Goal: Navigation & Orientation: Find specific page/section

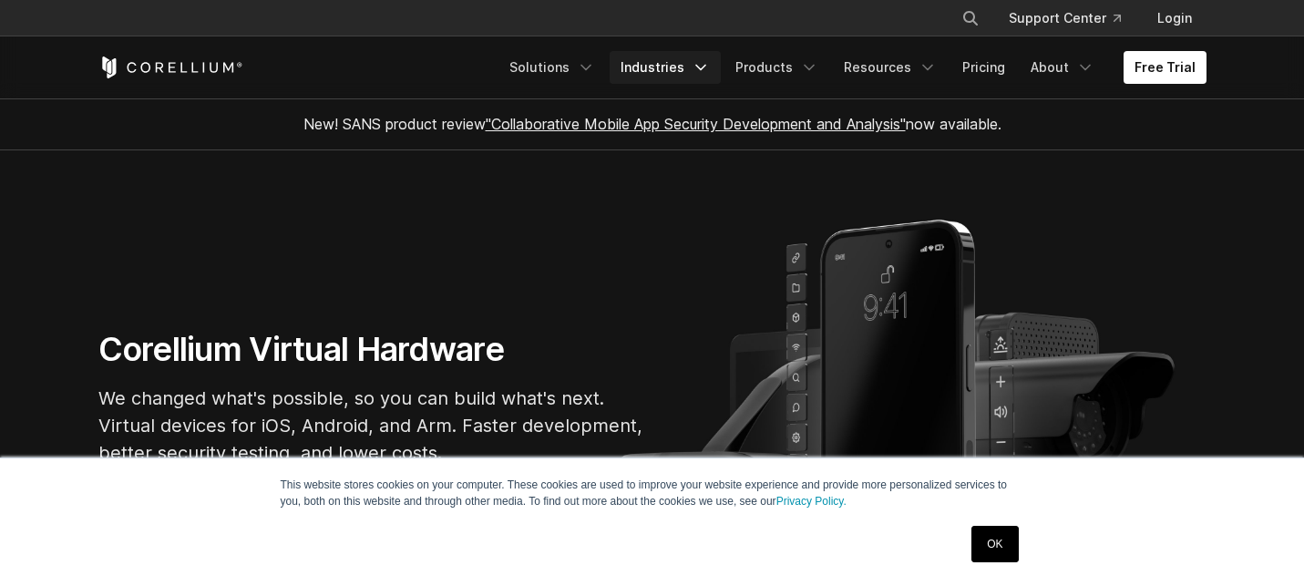
click at [658, 65] on link "Industries" at bounding box center [665, 67] width 111 height 33
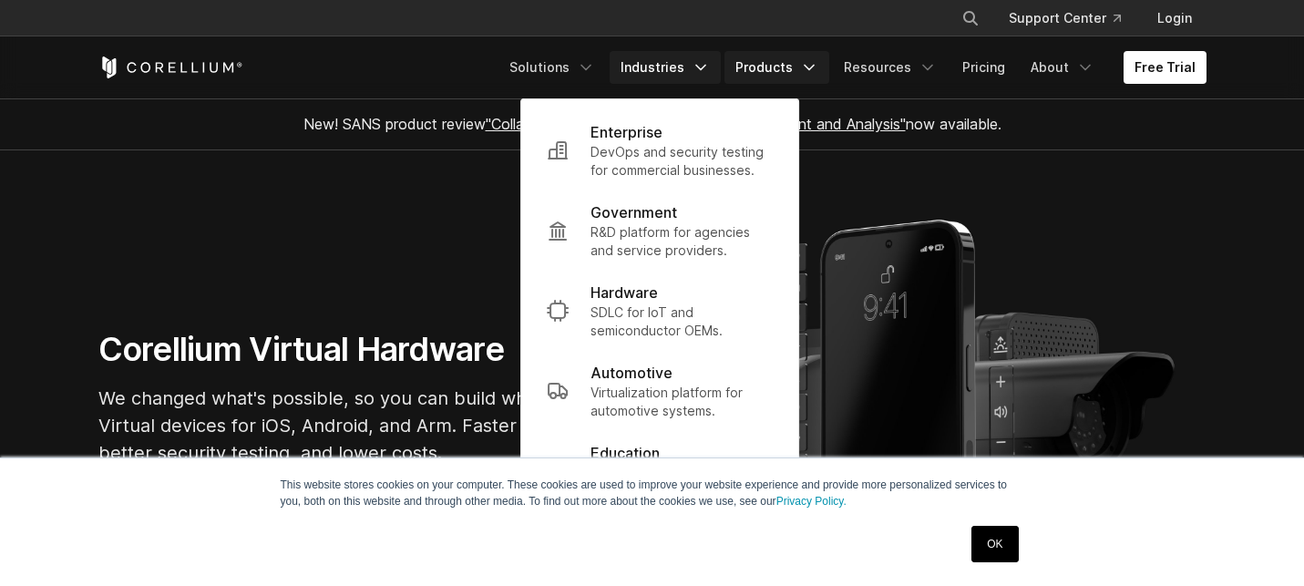
click at [810, 62] on icon "Navigation Menu" at bounding box center [809, 67] width 18 height 18
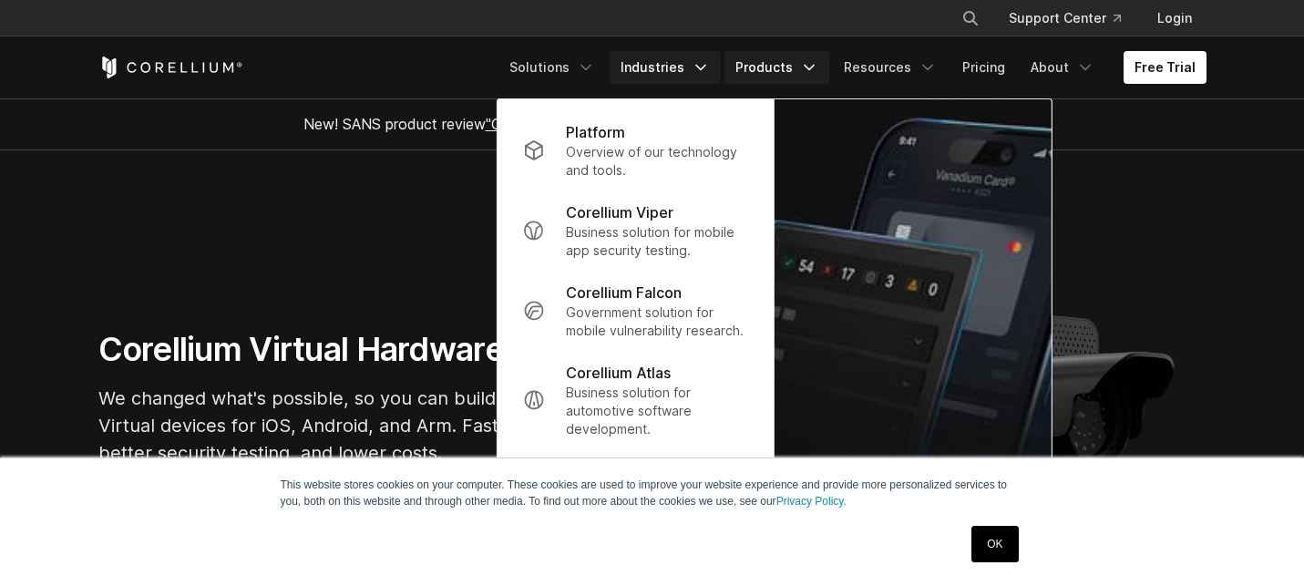
click at [694, 69] on link "Industries" at bounding box center [665, 67] width 111 height 33
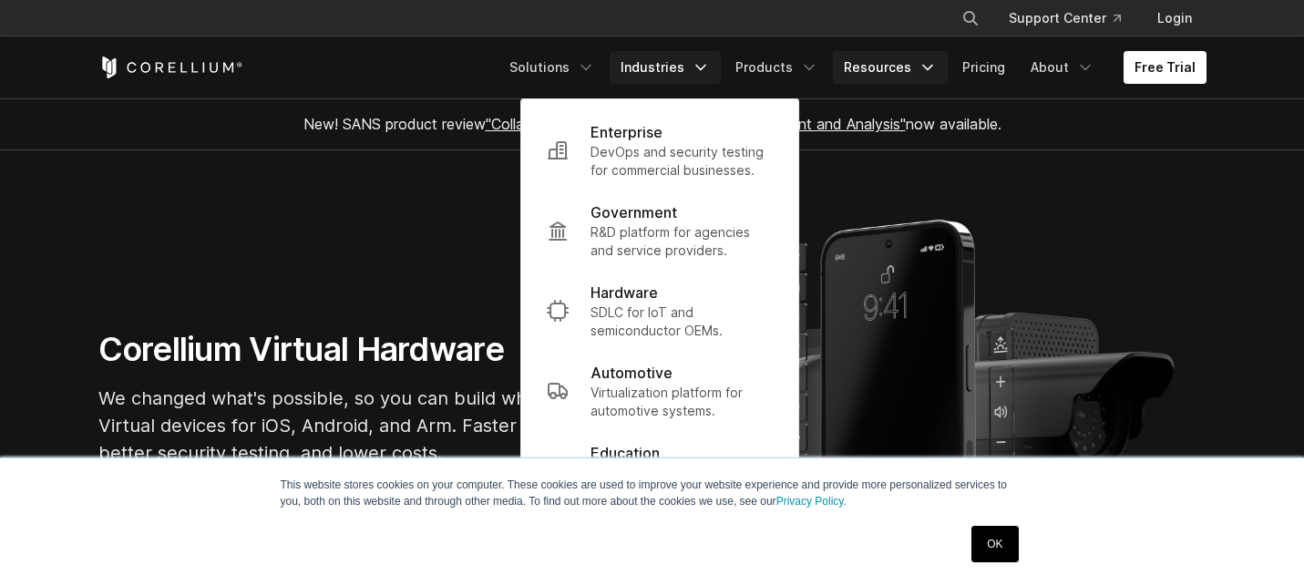
click at [846, 59] on link "Resources" at bounding box center [890, 67] width 115 height 33
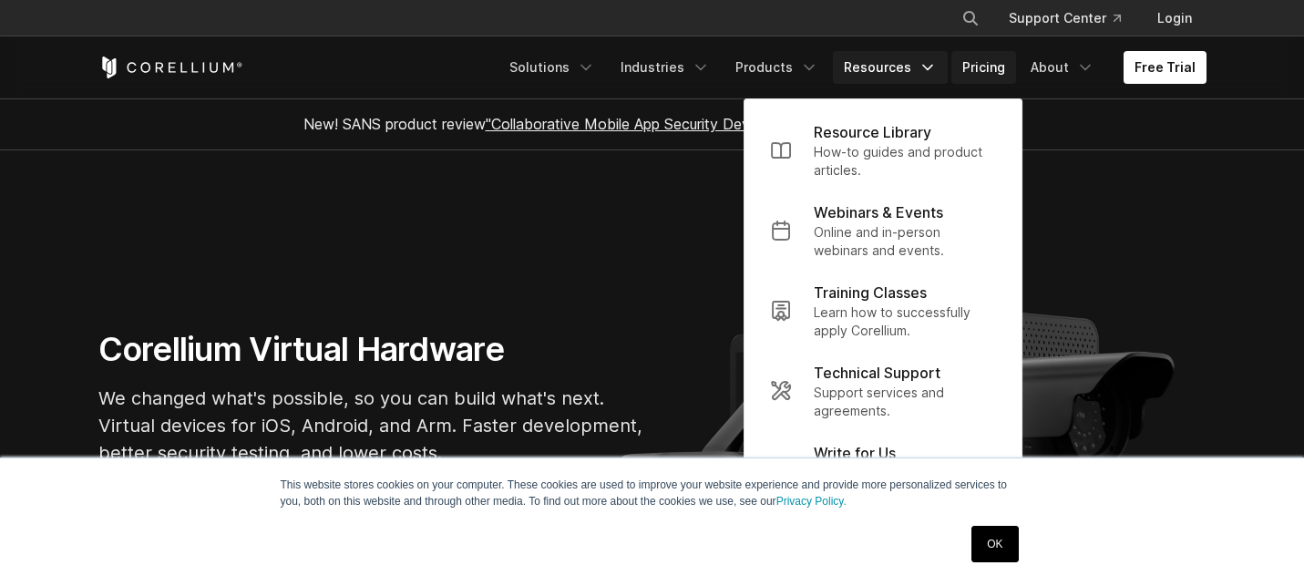
click at [976, 67] on link "Pricing" at bounding box center [983, 67] width 65 height 33
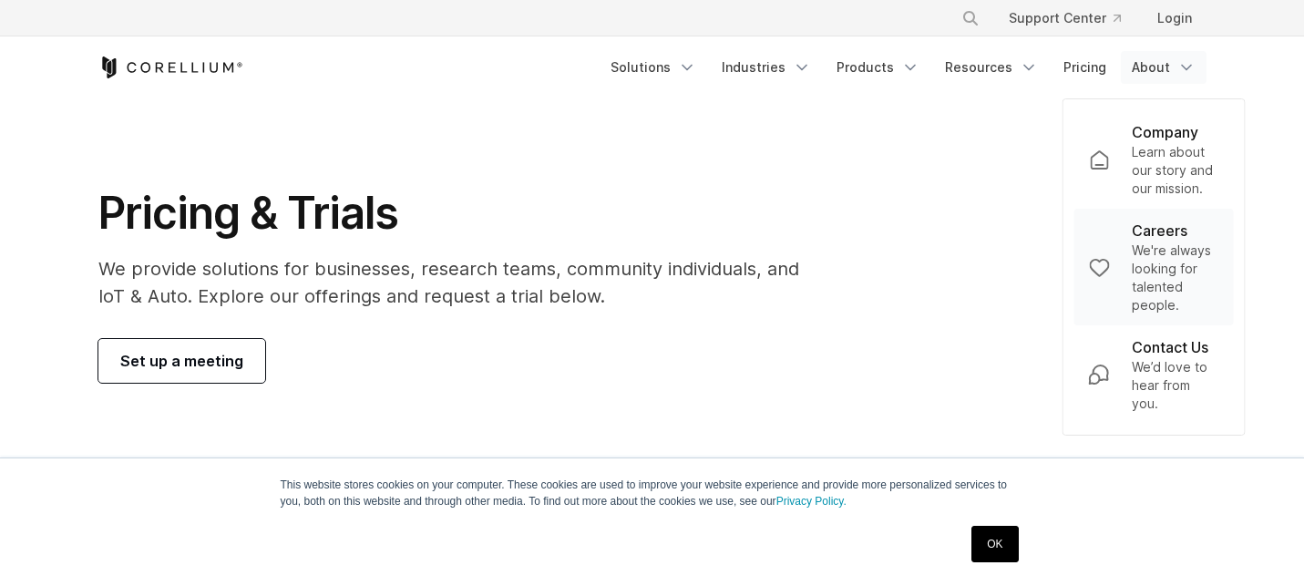
click at [1139, 259] on p "We're always looking for talented people." at bounding box center [1175, 278] width 87 height 73
